Goal: Navigation & Orientation: Find specific page/section

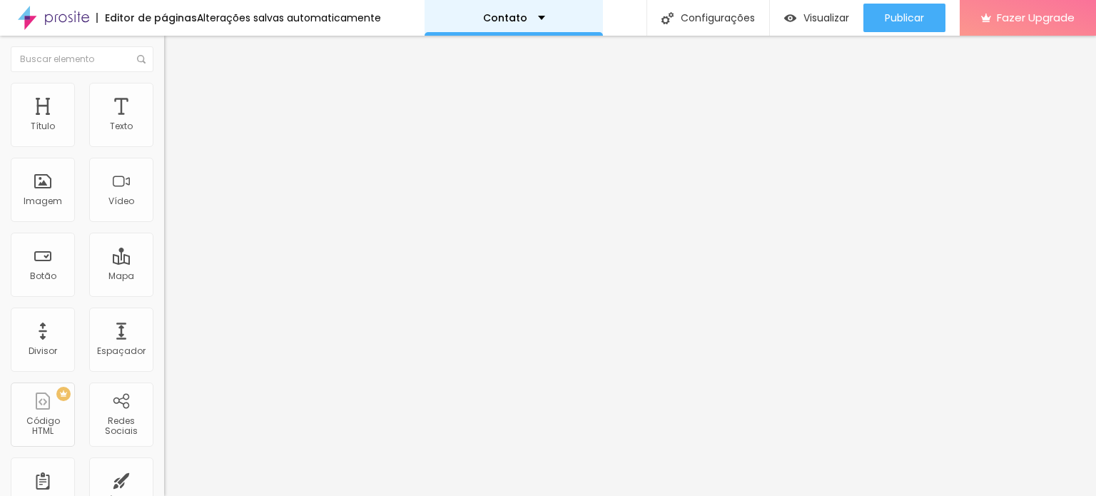
click at [533, 16] on div "Contato" at bounding box center [514, 18] width 62 height 10
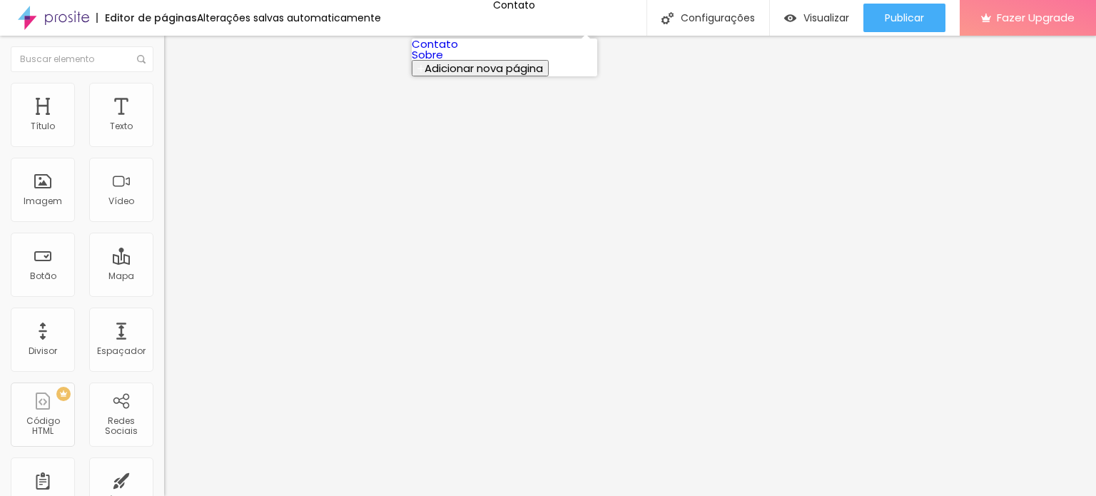
click at [443, 62] on link "Sobre" at bounding box center [427, 54] width 31 height 15
